Goal: Task Accomplishment & Management: Manage account settings

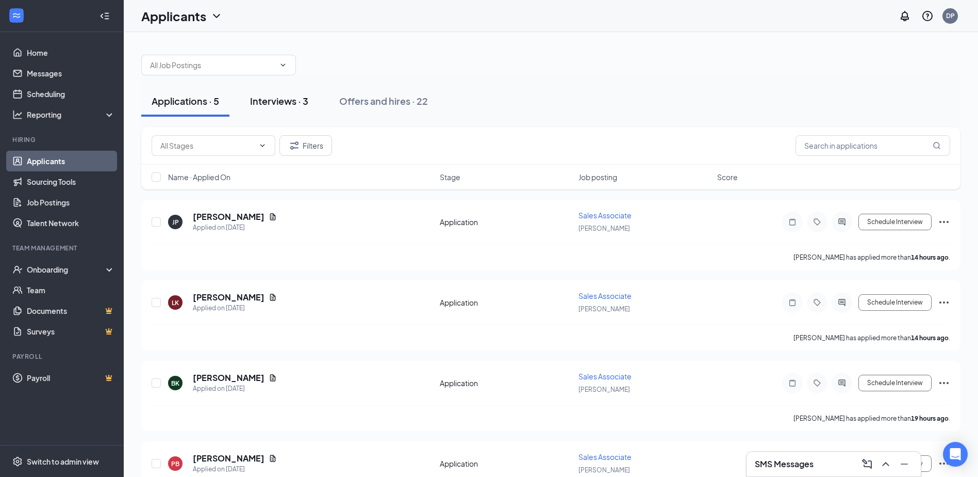
click at [278, 99] on div "Interviews · 3" at bounding box center [279, 100] width 58 height 13
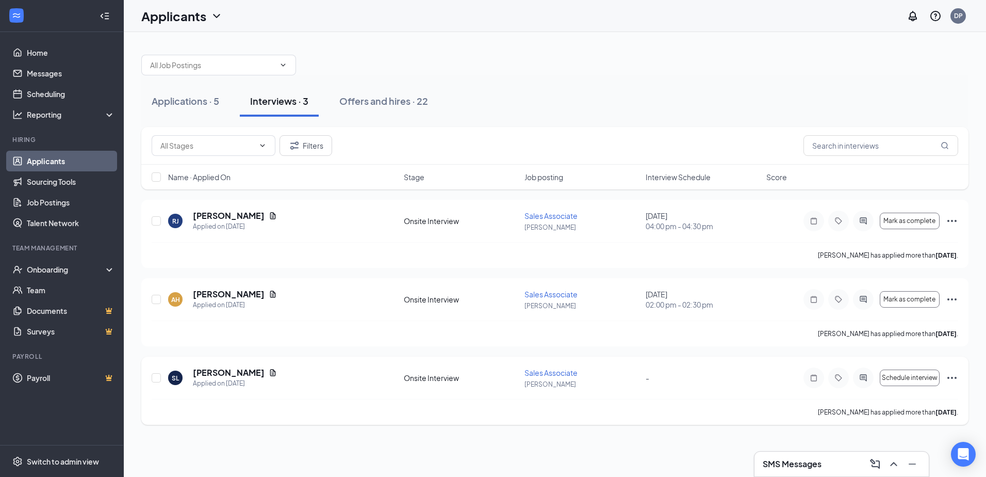
click at [706, 405] on div "[PERSON_NAME] has applied more than [DATE] ." at bounding box center [555, 412] width 807 height 26
click at [925, 377] on span "Schedule interview" at bounding box center [910, 377] width 56 height 7
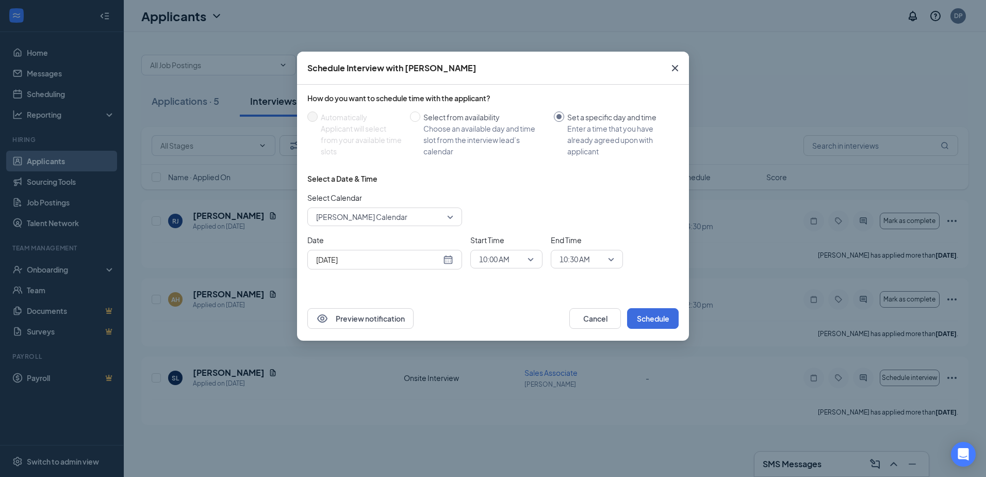
click at [448, 263] on div "[DATE]" at bounding box center [384, 259] width 137 height 11
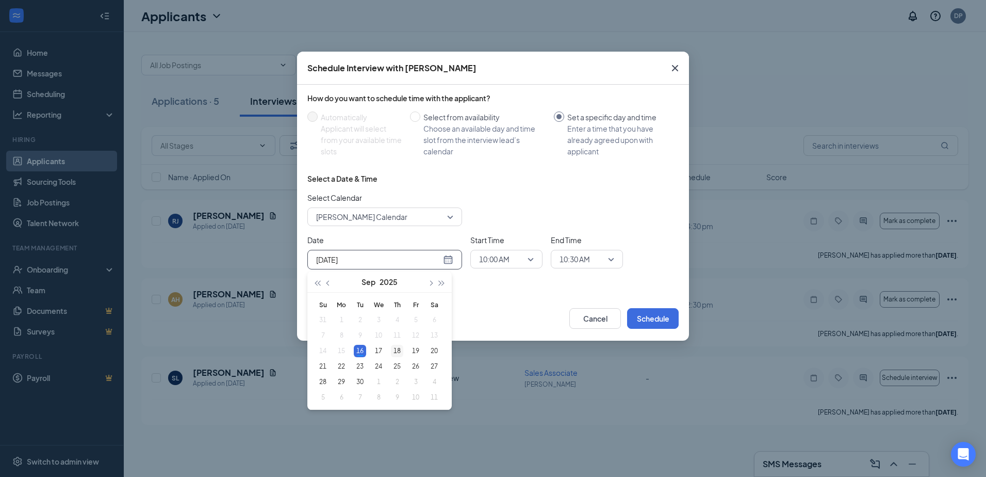
type input "[DATE]"
click at [395, 352] on div "18" at bounding box center [397, 351] width 12 height 12
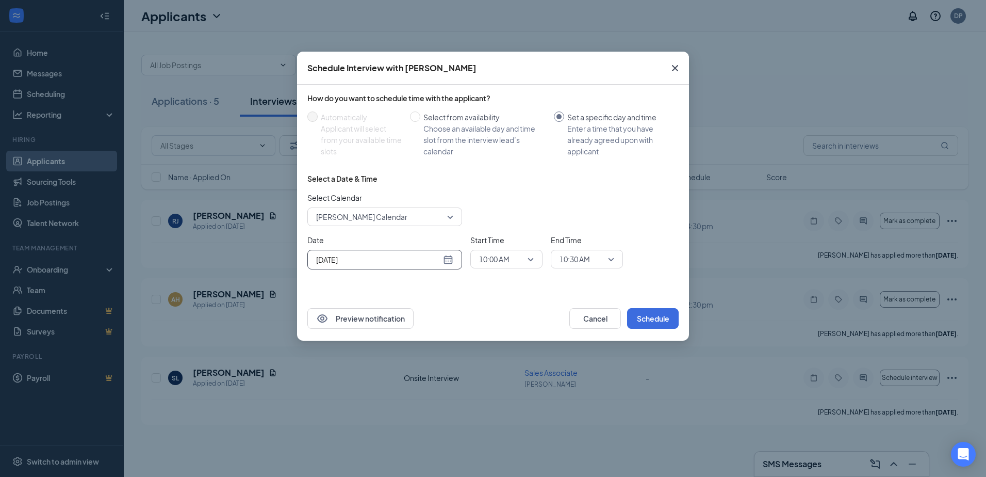
click at [433, 219] on span "[PERSON_NAME] Calendar" at bounding box center [380, 216] width 128 height 15
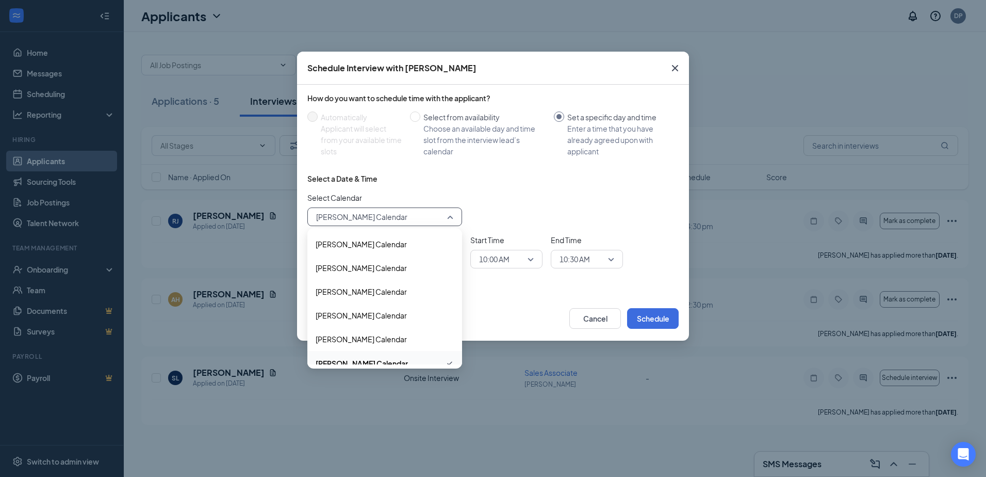
scroll to position [11, 0]
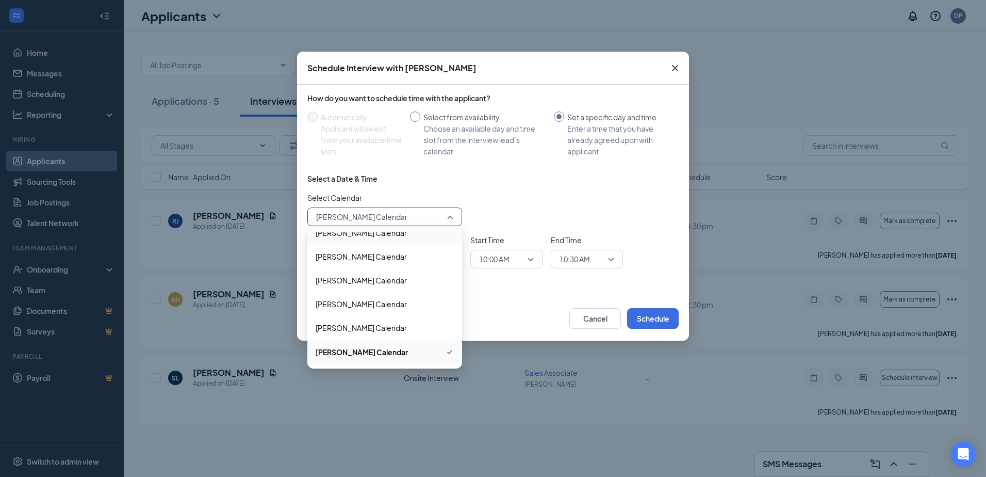
click at [419, 117] on input "Select from availability Choose an available day and time slot from the intervi…" at bounding box center [415, 116] width 10 height 10
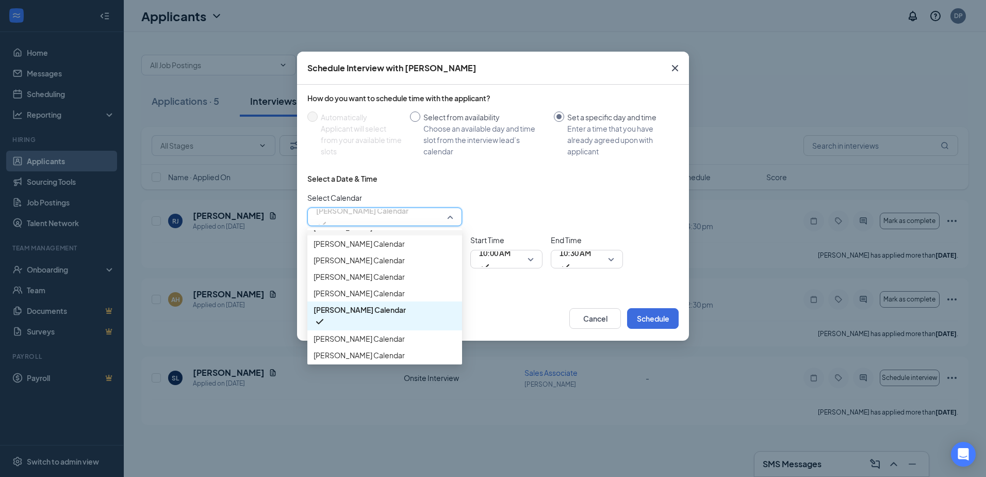
radio input "true"
radio input "false"
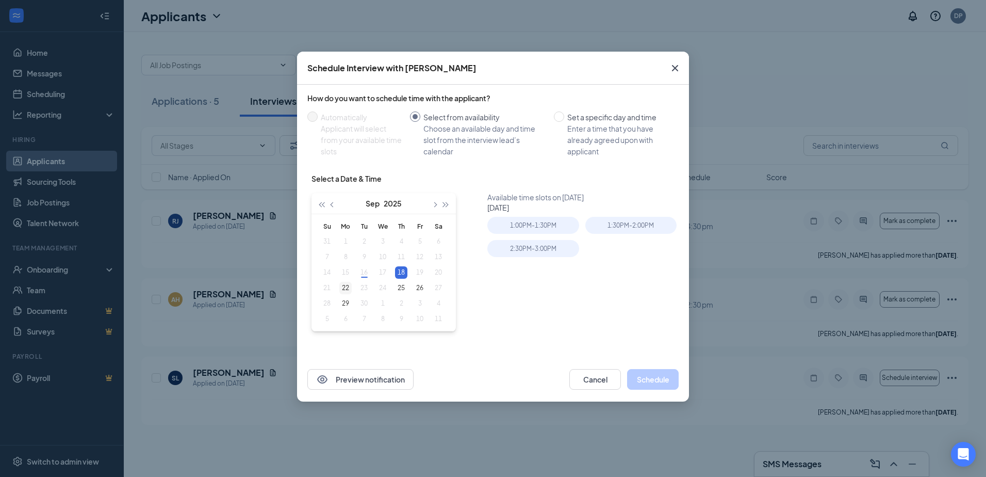
click at [351, 290] on div "22" at bounding box center [345, 288] width 12 height 12
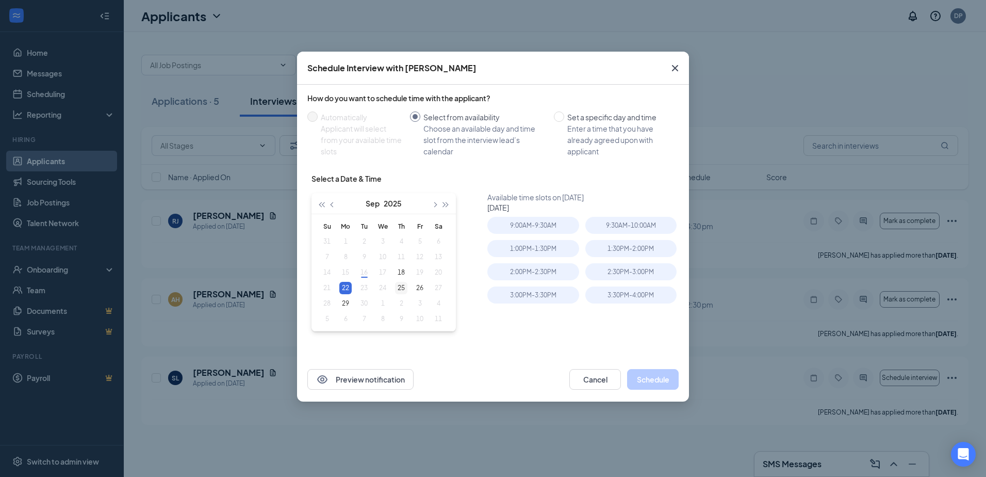
click at [397, 289] on div "25" at bounding box center [401, 288] width 12 height 12
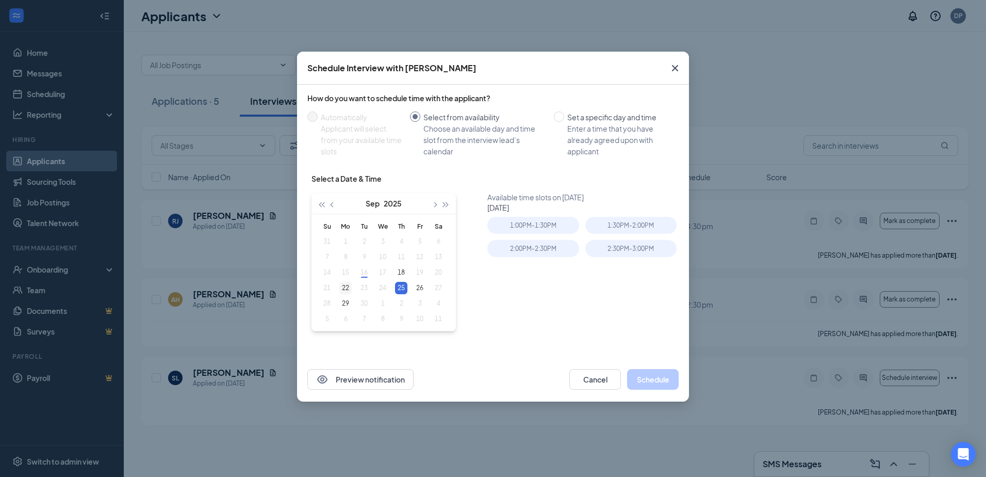
click at [345, 288] on div "22" at bounding box center [345, 288] width 12 height 12
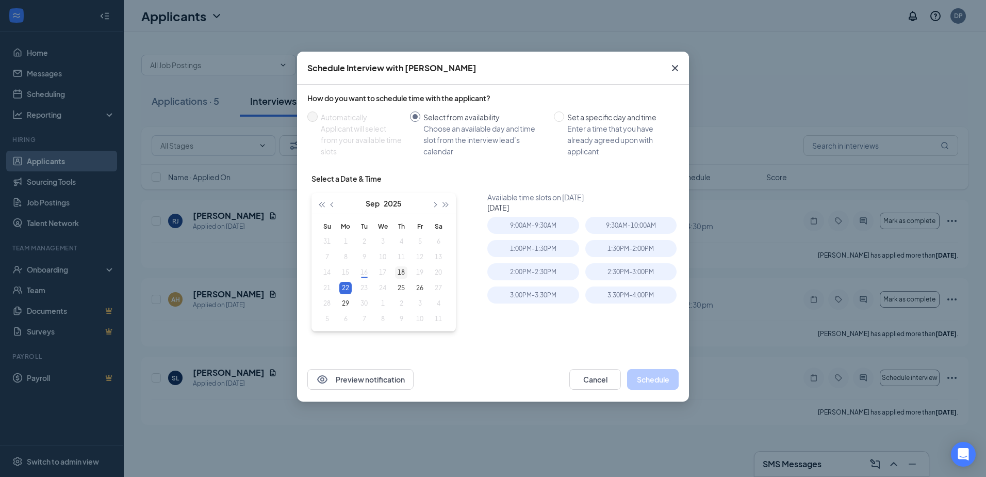
type input "[DATE]"
click at [401, 276] on div "18" at bounding box center [401, 272] width 12 height 12
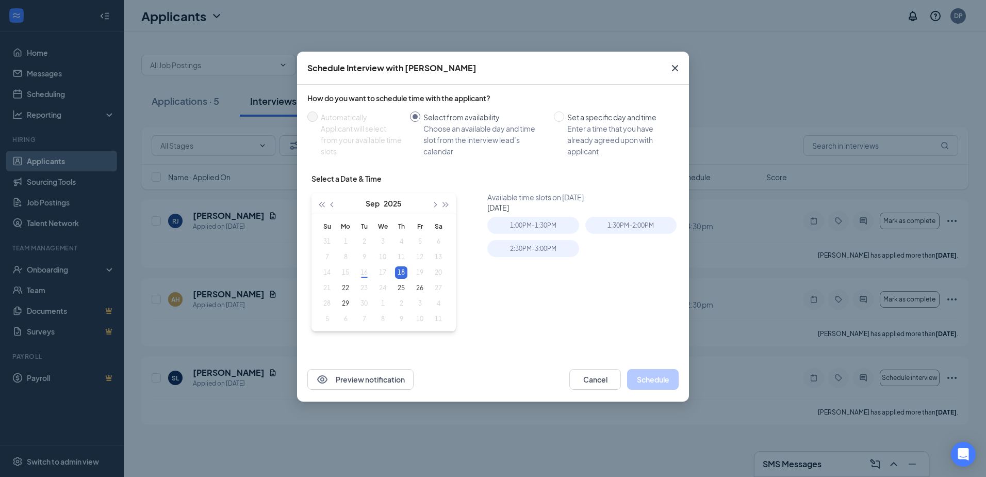
click at [676, 68] on icon "Cross" at bounding box center [675, 68] width 6 height 6
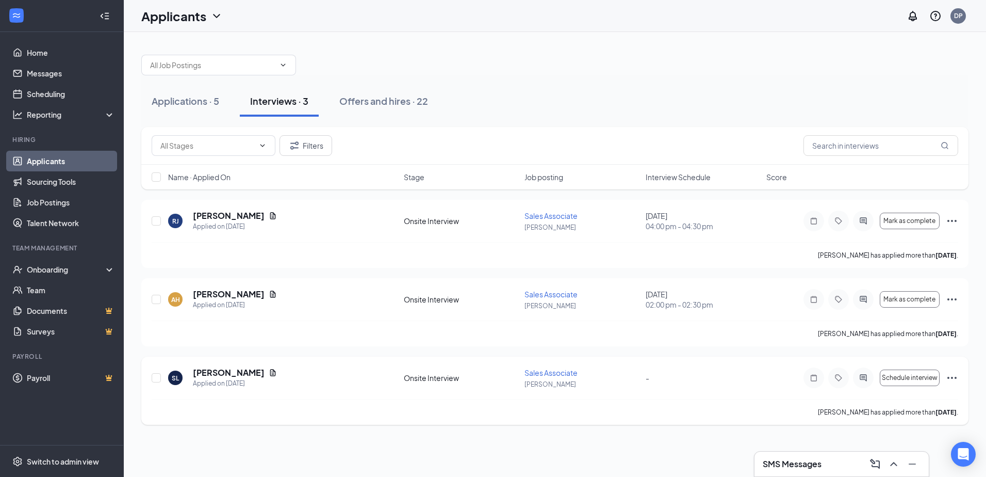
click at [953, 381] on icon "Ellipses" at bounding box center [952, 377] width 12 height 12
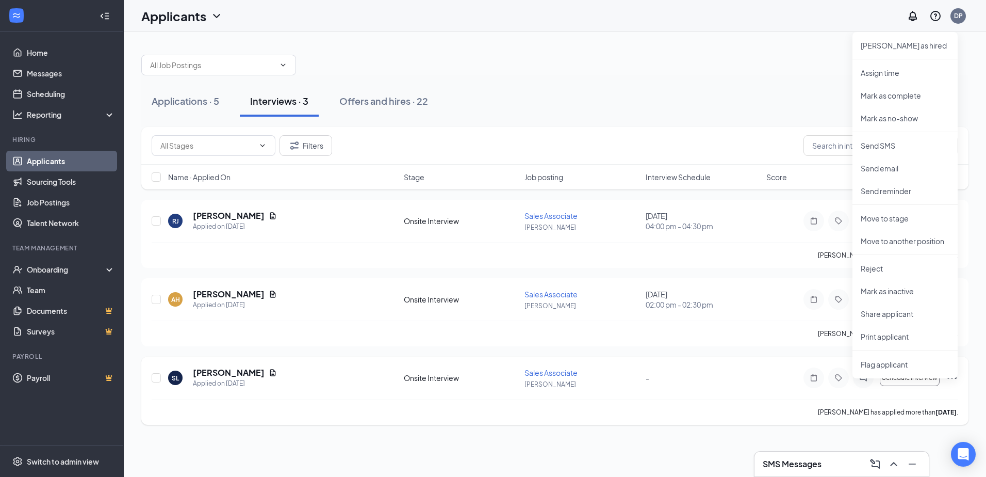
click at [800, 388] on div "SL [PERSON_NAME] Applied on [DATE] Onsite Interview Sales Associate [PERSON_NAM…" at bounding box center [555, 383] width 807 height 32
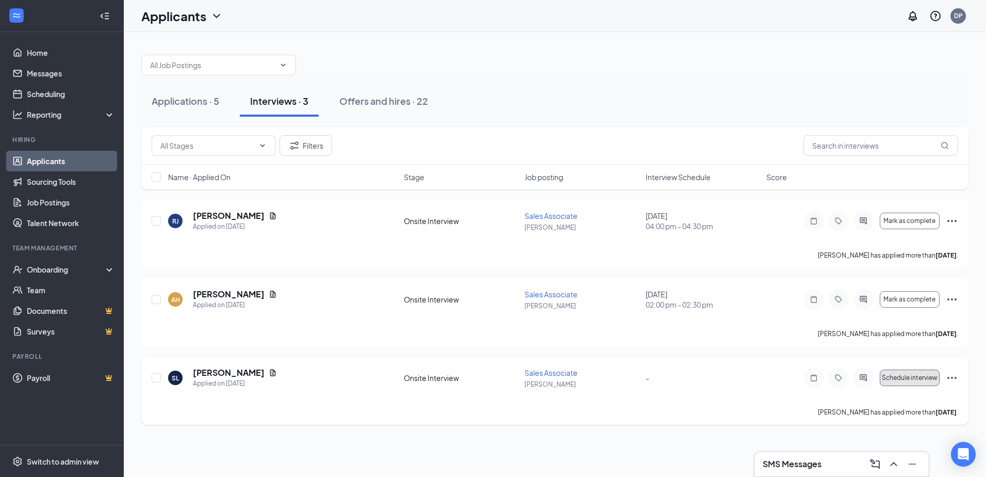
click at [890, 375] on span "Schedule interview" at bounding box center [910, 377] width 56 height 7
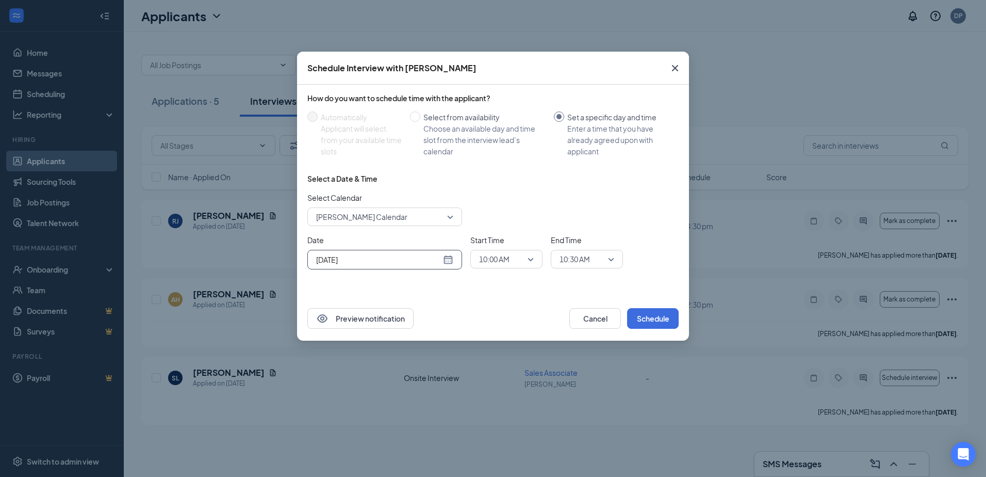
click at [446, 260] on div "[DATE]" at bounding box center [384, 259] width 137 height 11
click at [421, 113] on span "Select from availability Choose an available day and time slot from the intervi…" at bounding box center [484, 133] width 129 height 45
click at [420, 113] on input "Select from availability Choose an available day and time slot from the intervi…" at bounding box center [415, 116] width 10 height 10
radio input "true"
radio input "false"
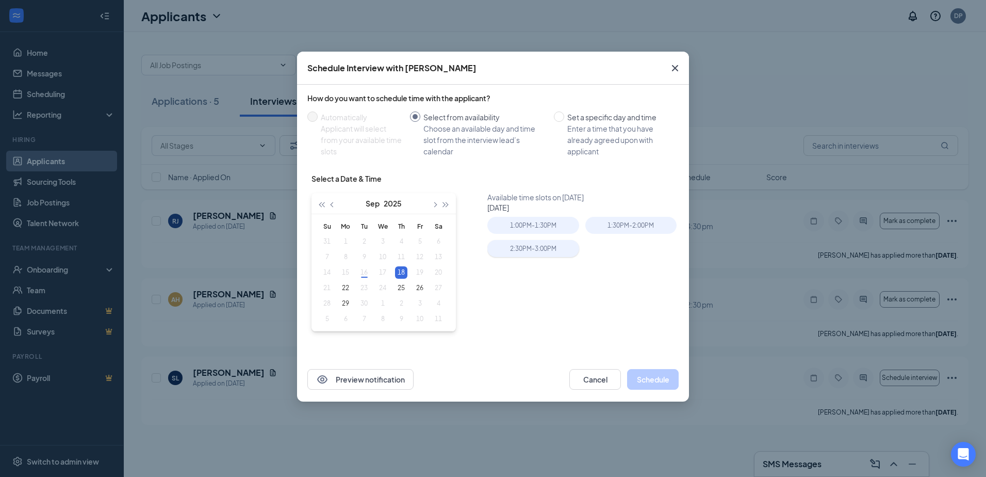
click at [532, 247] on div "2:30PM - 3:00PM" at bounding box center [532, 248] width 91 height 17
click at [596, 223] on div "1:30PM - 2:00PM" at bounding box center [630, 225] width 91 height 17
click at [655, 381] on button "Schedule" at bounding box center [653, 379] width 52 height 21
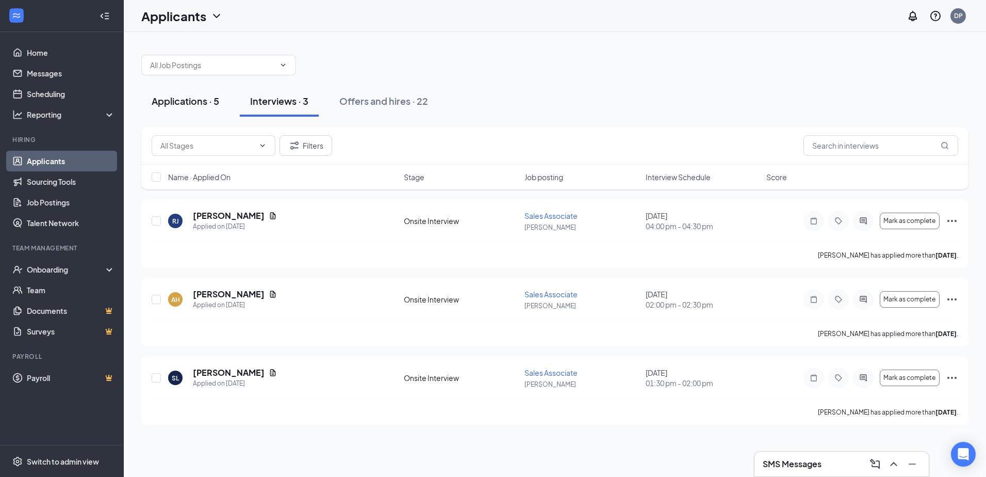
click at [173, 95] on div "Applications · 5" at bounding box center [186, 100] width 68 height 13
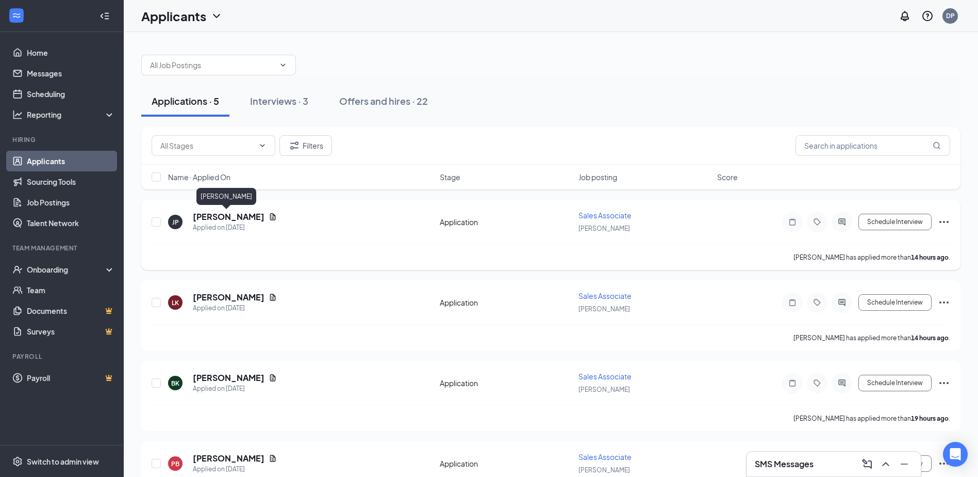
click at [222, 219] on h5 "[PERSON_NAME]" at bounding box center [229, 216] width 72 height 11
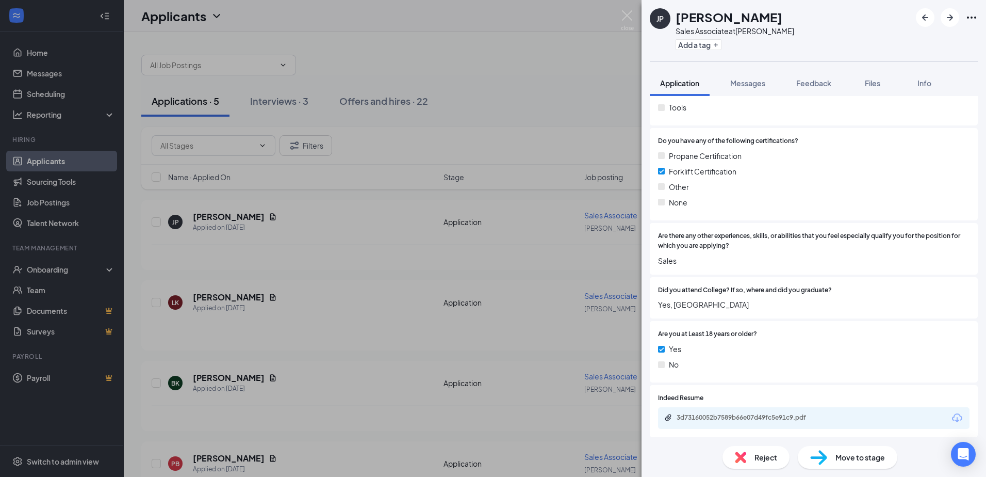
scroll to position [1031, 0]
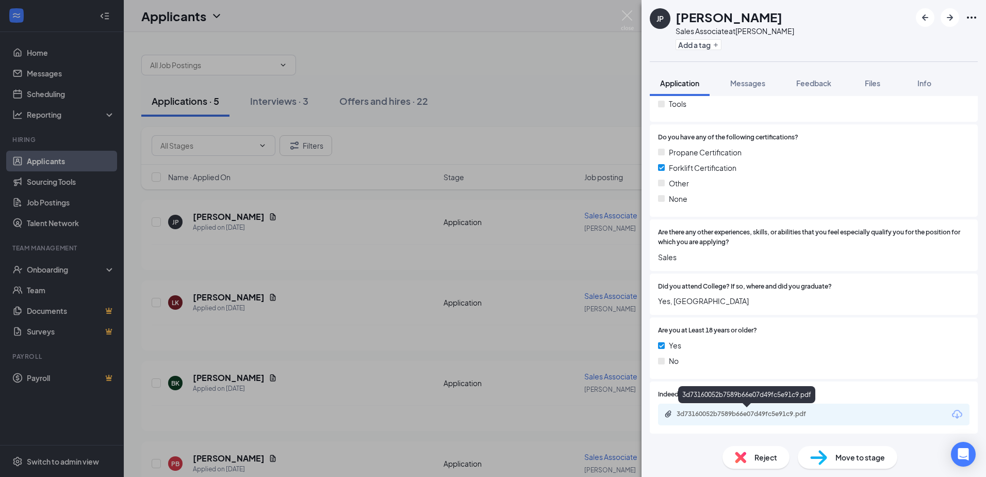
click at [726, 417] on div "3d73160052b7589b66e07d49fc5e91c9.pdf" at bounding box center [749, 413] width 144 height 8
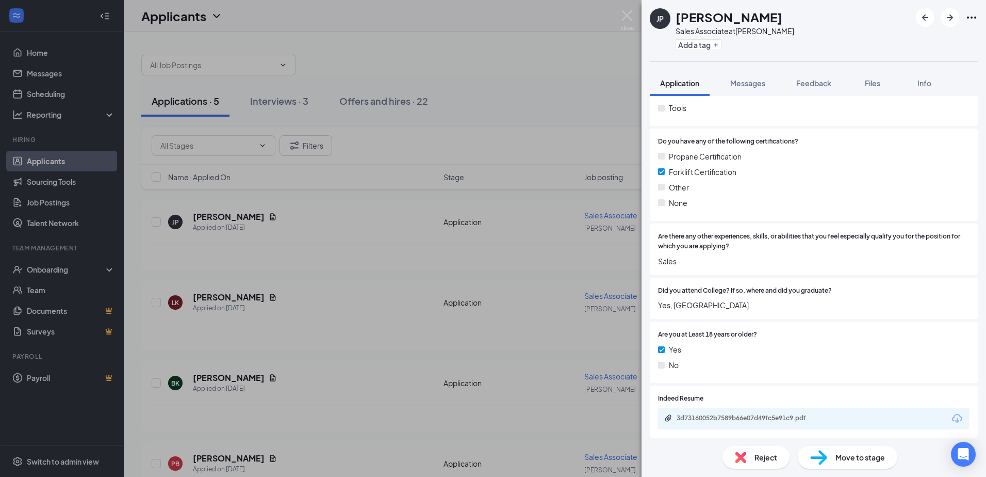
click at [392, 200] on div "[PERSON_NAME] Sales Associate at [PERSON_NAME] Add a tag Application Messages F…" at bounding box center [493, 238] width 986 height 477
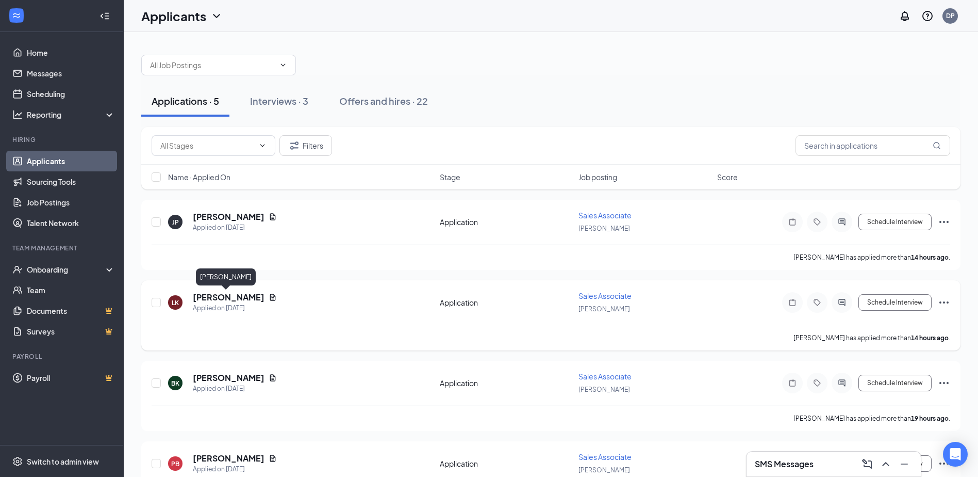
click at [219, 298] on h5 "[PERSON_NAME]" at bounding box center [229, 296] width 72 height 11
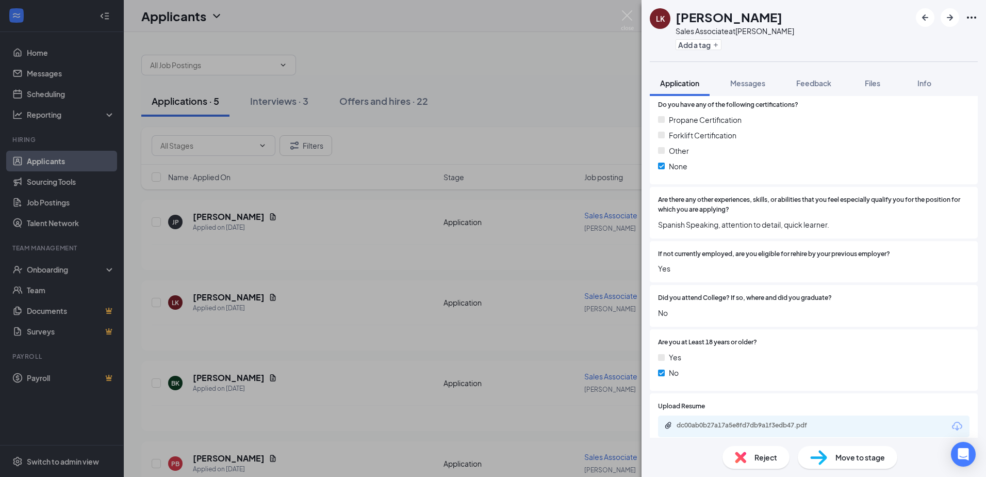
scroll to position [1081, 0]
click at [303, 270] on div "[PERSON_NAME] Sales Associate at [PERSON_NAME] Add a tag Application Messages F…" at bounding box center [493, 238] width 986 height 477
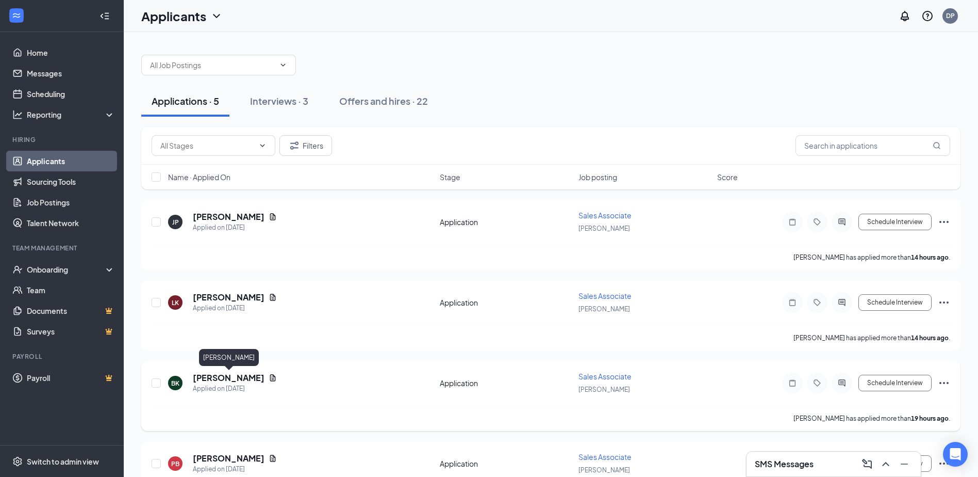
click at [243, 376] on h5 "[PERSON_NAME]" at bounding box center [229, 377] width 72 height 11
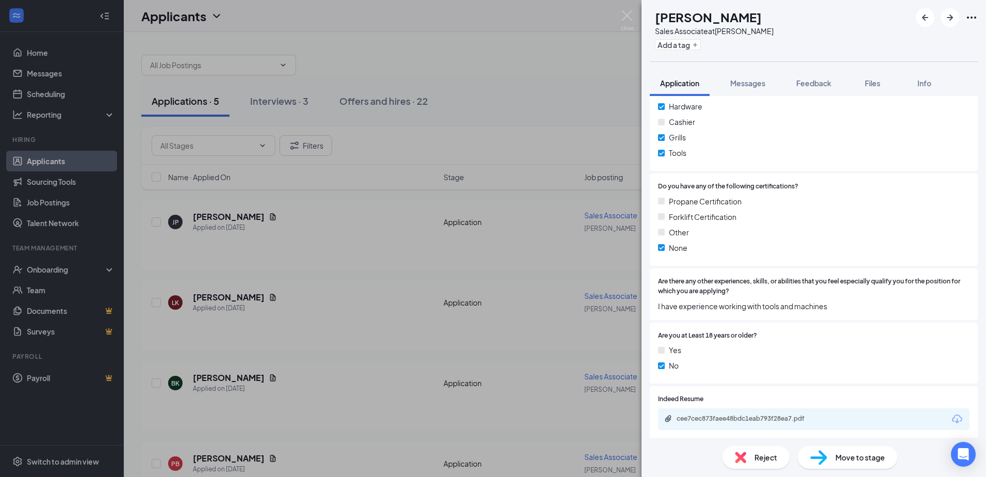
scroll to position [1004, 0]
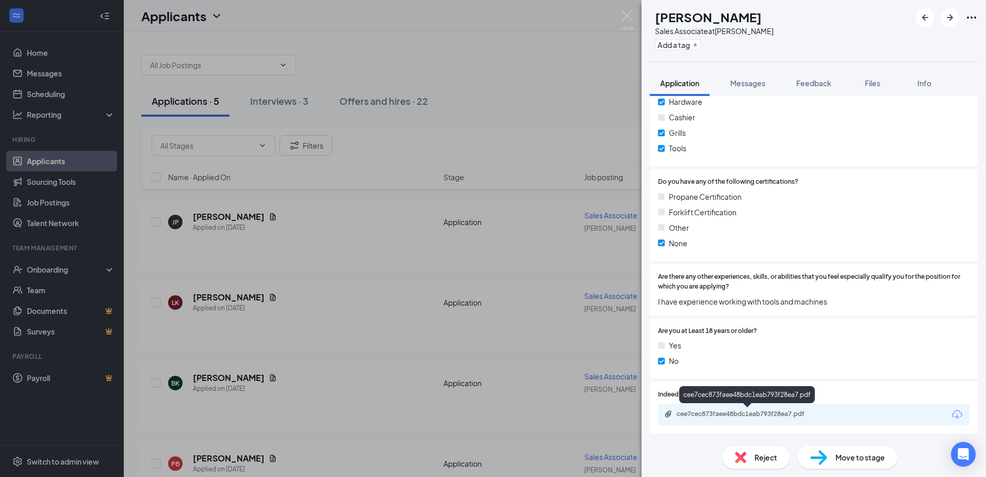
click at [777, 413] on div "cee7cec873faee48bdc1eab793f28ea7.pdf" at bounding box center [749, 413] width 144 height 8
